Goal: Task Accomplishment & Management: Use online tool/utility

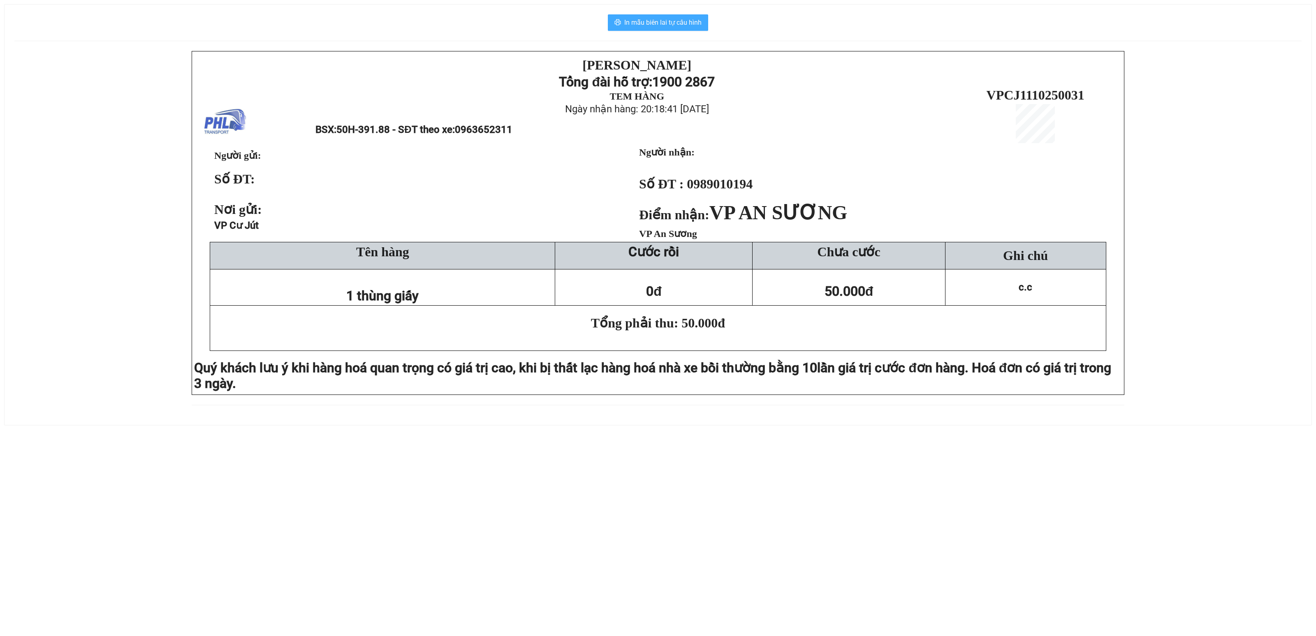
click at [668, 20] on span "In mẫu biên lai tự cấu hình" at bounding box center [662, 22] width 77 height 10
click at [670, 20] on span "In mẫu biên lai tự cấu hình" at bounding box center [662, 22] width 77 height 10
